Goal: Find specific page/section: Find specific page/section

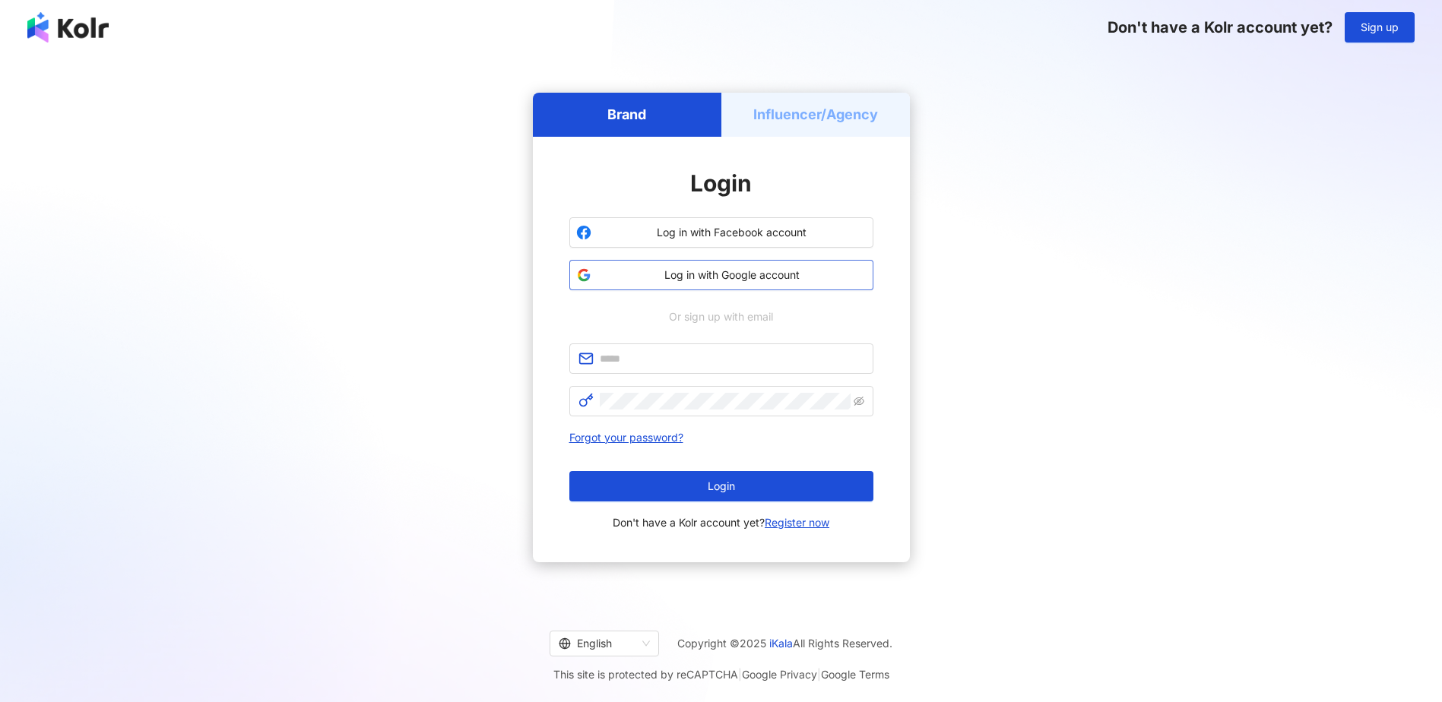
click at [725, 278] on span "Log in with Google account" at bounding box center [731, 274] width 269 height 15
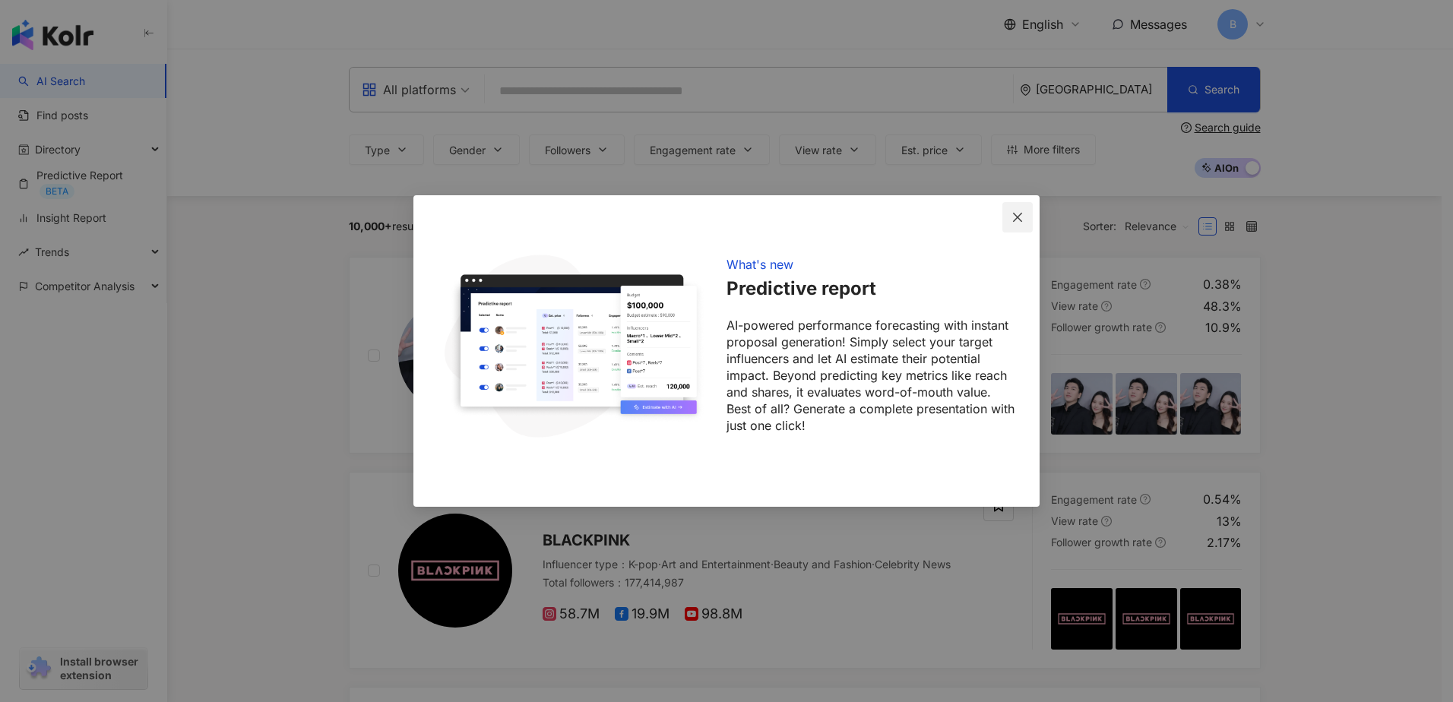
click at [1008, 220] on span "Close" at bounding box center [1017, 217] width 30 height 12
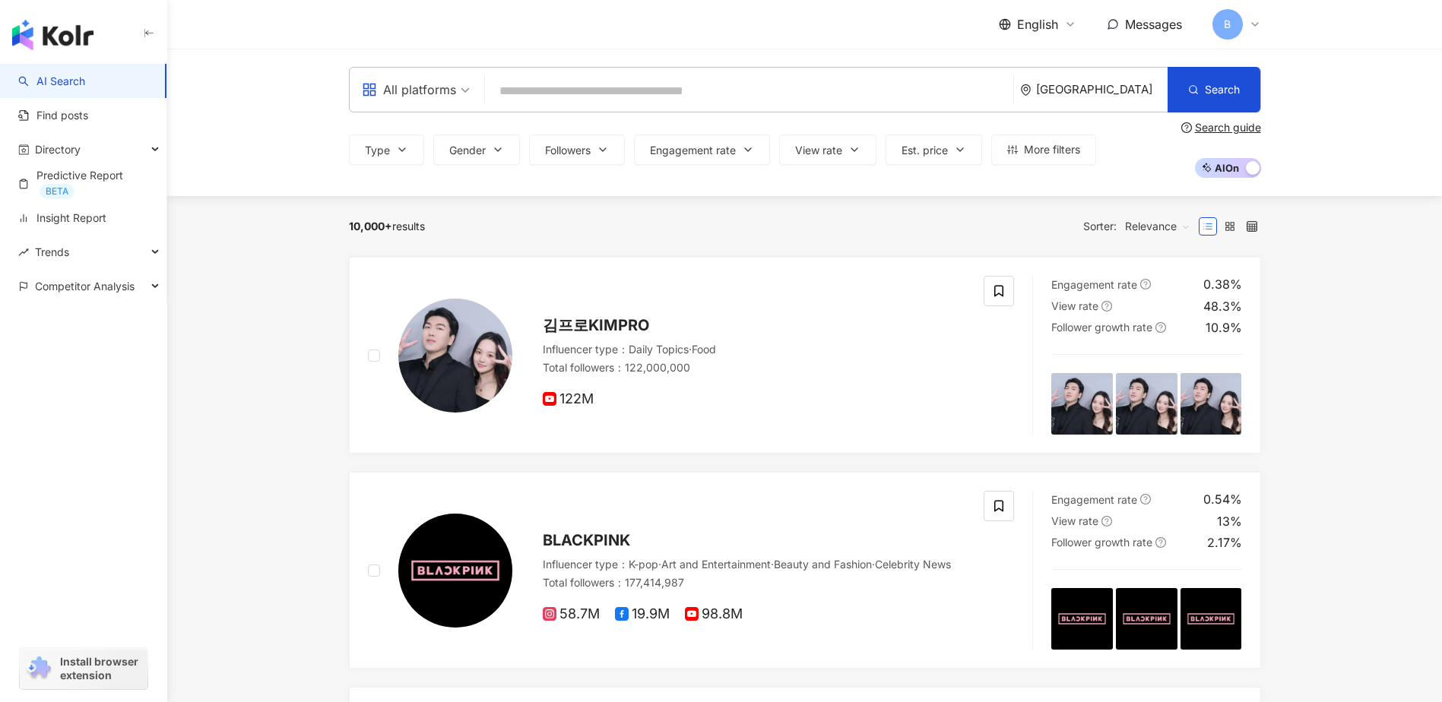
click at [1106, 83] on div "[GEOGRAPHIC_DATA]" at bounding box center [1101, 89] width 131 height 13
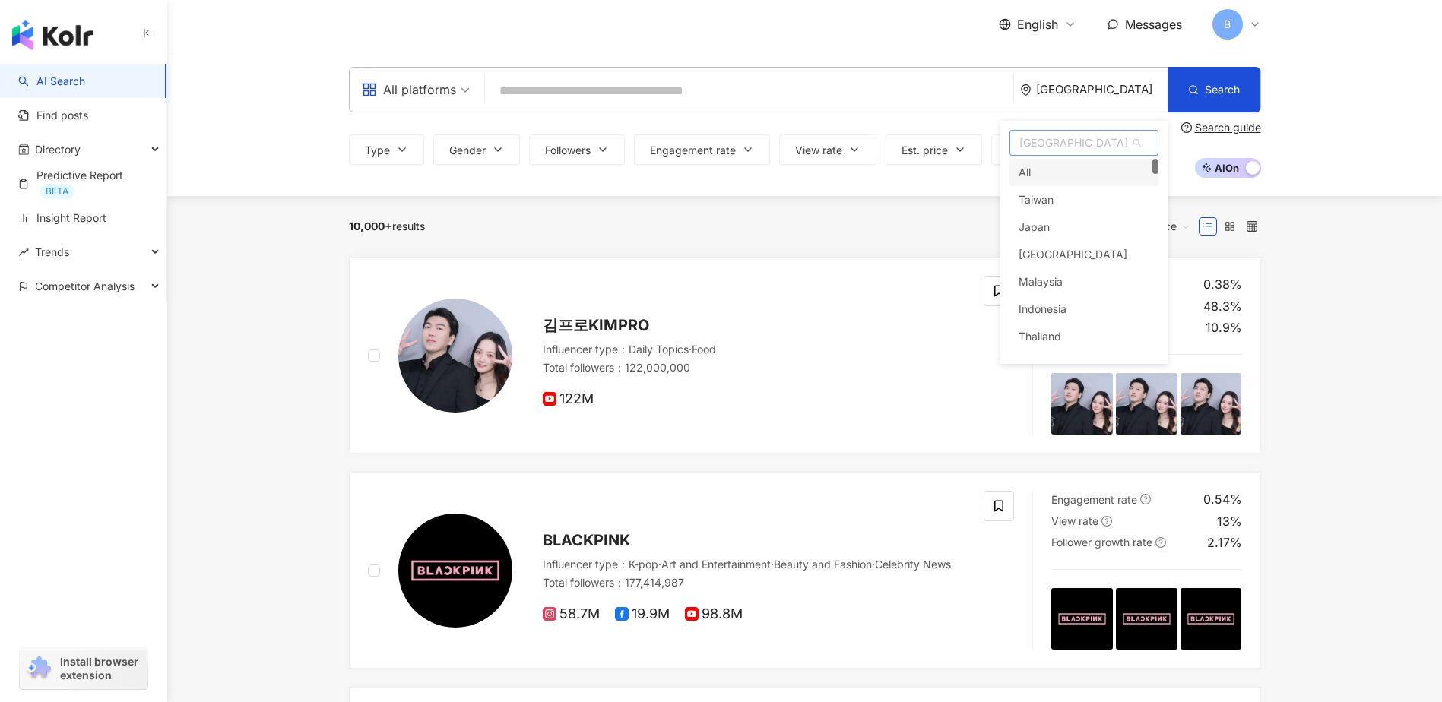
click at [1068, 171] on div "All" at bounding box center [1083, 172] width 149 height 27
